Goal: Information Seeking & Learning: Learn about a topic

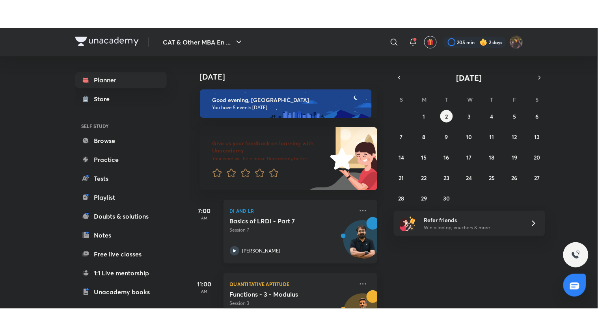
scroll to position [240, 0]
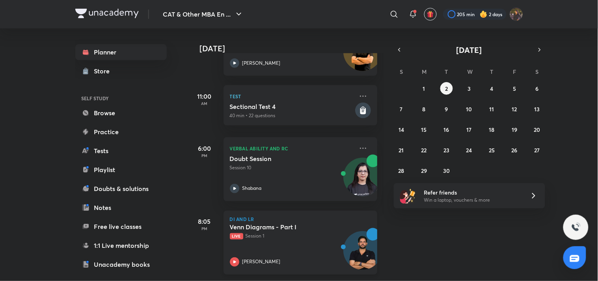
click at [285, 223] on h5 "Venn Diagrams - Part I" at bounding box center [279, 227] width 98 height 8
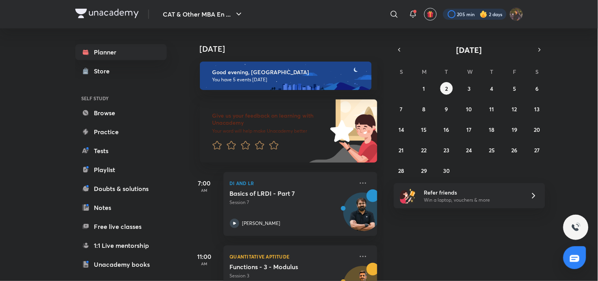
click at [491, 16] on div at bounding box center [474, 14] width 63 height 11
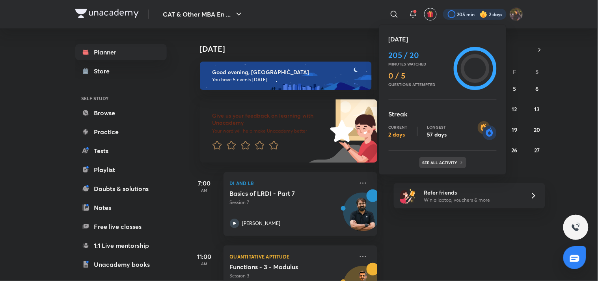
click at [439, 167] on div "See all activity" at bounding box center [443, 162] width 47 height 11
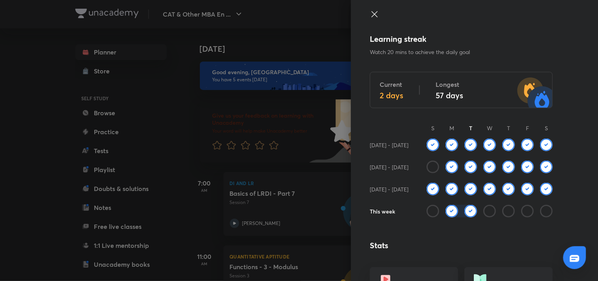
click at [373, 12] on icon at bounding box center [374, 13] width 9 height 9
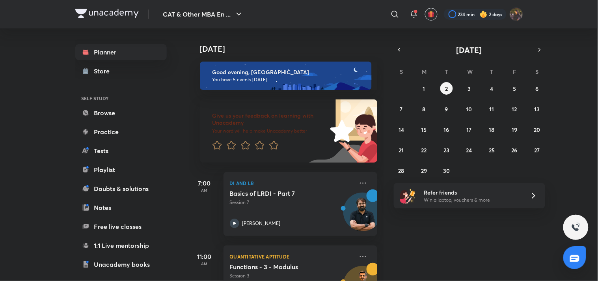
scroll to position [240, 0]
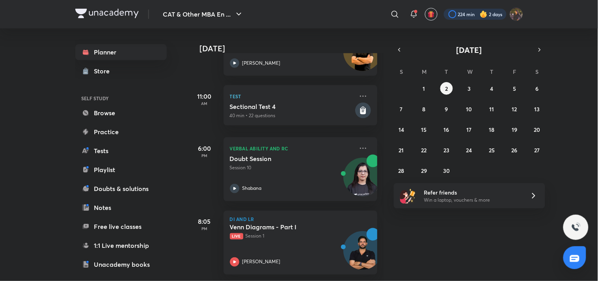
click at [461, 18] on div at bounding box center [475, 14] width 63 height 11
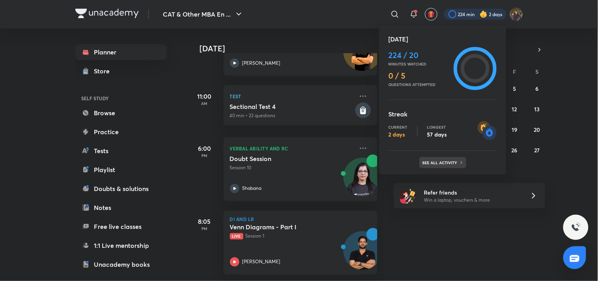
click at [440, 167] on div "See all activity" at bounding box center [443, 162] width 47 height 11
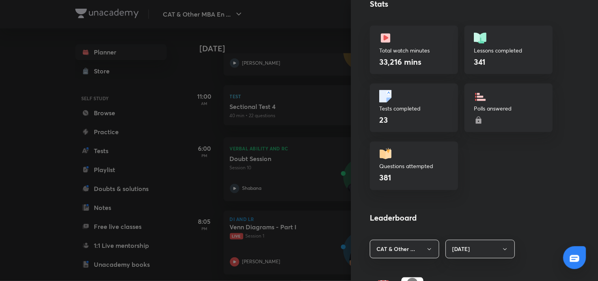
scroll to position [475, 0]
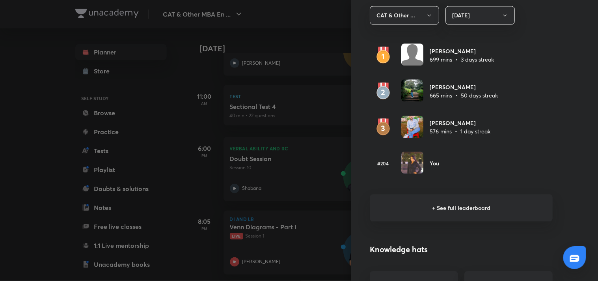
click at [424, 210] on h6 "+ See full leaderboard" at bounding box center [461, 207] width 183 height 27
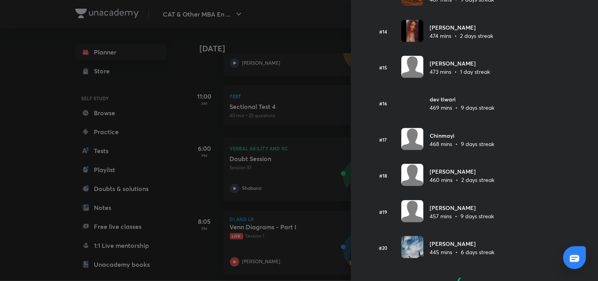
scroll to position [542, 0]
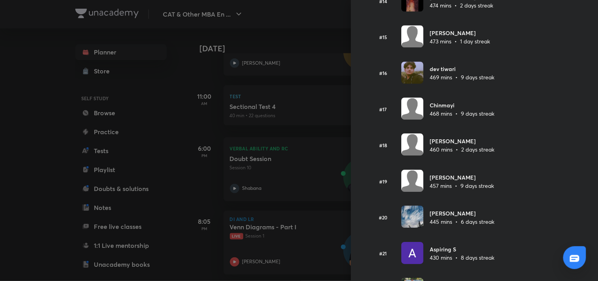
click at [184, 83] on div at bounding box center [299, 140] width 598 height 281
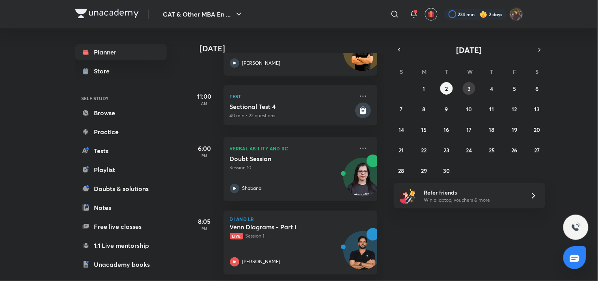
click at [472, 88] on button "3" at bounding box center [469, 88] width 13 height 13
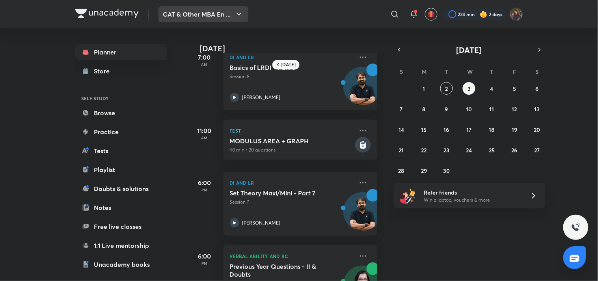
scroll to position [0, 0]
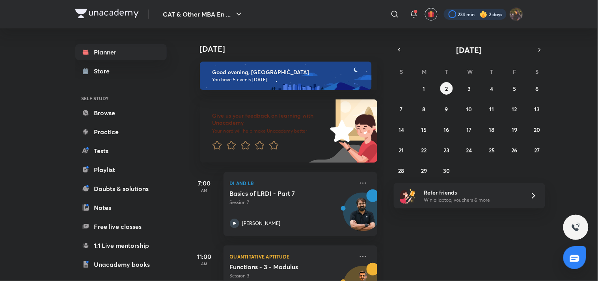
click at [461, 13] on div at bounding box center [475, 14] width 63 height 11
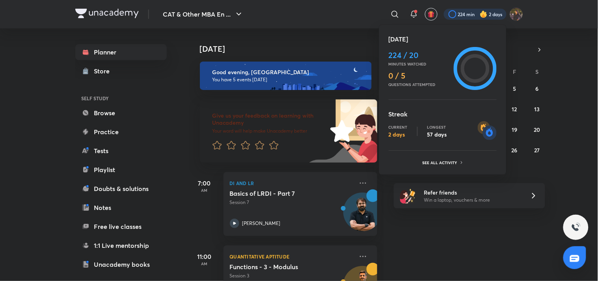
click at [440, 155] on ul "[DATE] 224 / 20 Minutes watched 0 / 5 Questions attempted Streak Current 2 days…" at bounding box center [443, 101] width 108 height 134
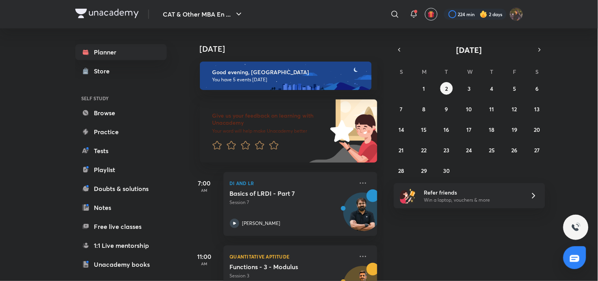
click at [440, 158] on div "31 1 2 3 4 5 6 7 8 9 10 11 12 13 14 15 16 17 18 19 20 21 22 23 24 25 26 27 28 2…" at bounding box center [469, 129] width 151 height 95
click at [467, 12] on div at bounding box center [475, 14] width 63 height 11
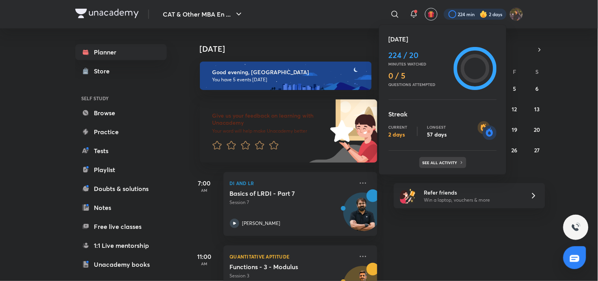
click at [452, 158] on div "See all activity" at bounding box center [443, 162] width 47 height 11
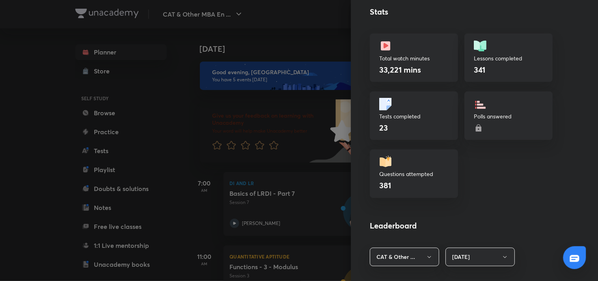
scroll to position [467, 0]
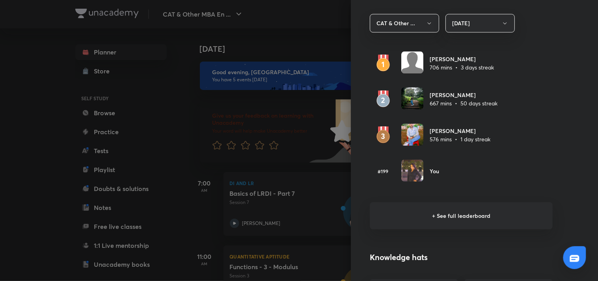
click at [412, 224] on h6 "+ See full leaderboard" at bounding box center [461, 215] width 183 height 27
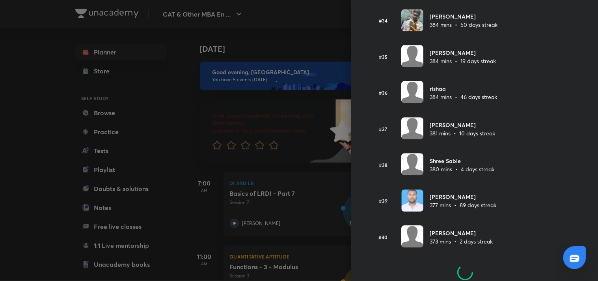
scroll to position [1260, 0]
